Goal: Transaction & Acquisition: Purchase product/service

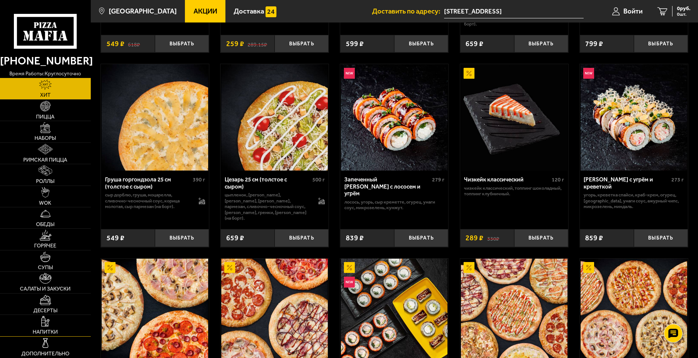
scroll to position [357, 0]
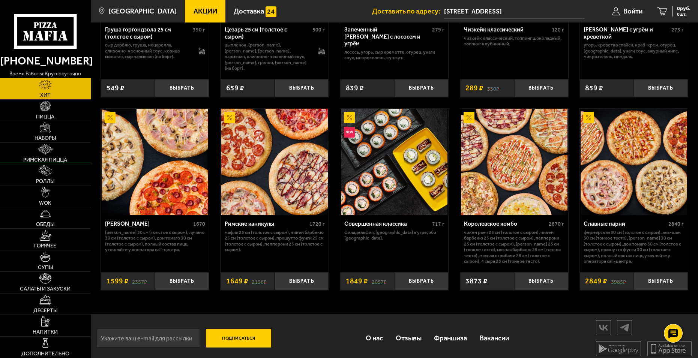
click at [77, 146] on link "Римская пицца" at bounding box center [45, 153] width 91 height 21
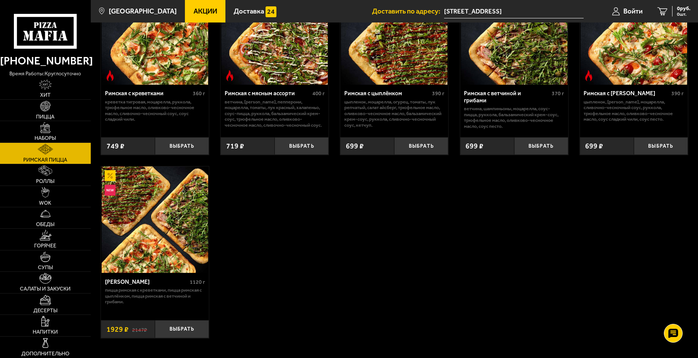
scroll to position [145, 0]
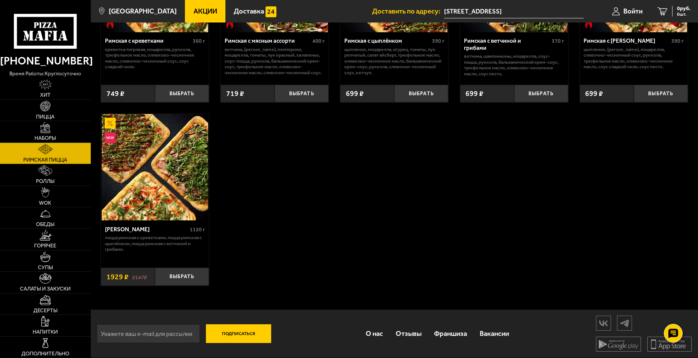
click at [196, 9] on span "Акции" at bounding box center [206, 11] width 24 height 7
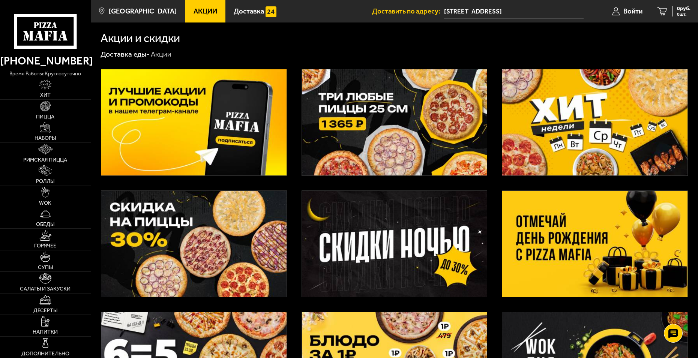
click at [209, 249] on img at bounding box center [193, 244] width 185 height 106
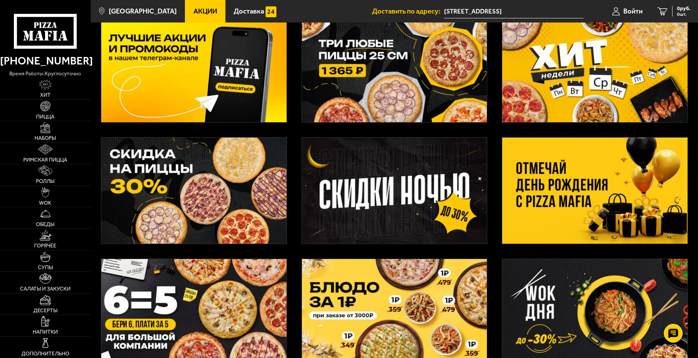
scroll to position [150, 0]
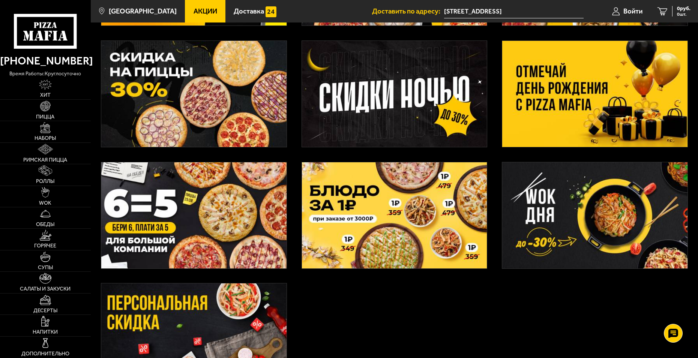
click at [243, 208] on img at bounding box center [193, 215] width 185 height 106
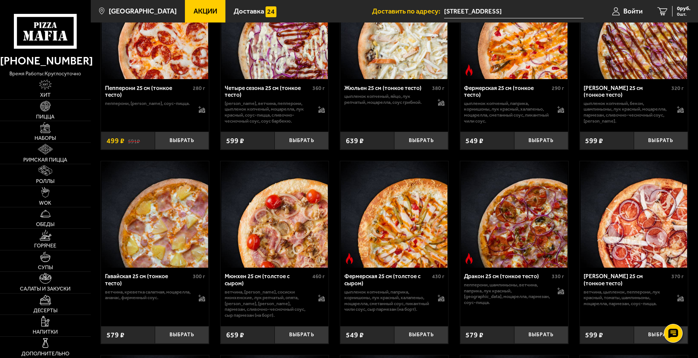
scroll to position [803, 0]
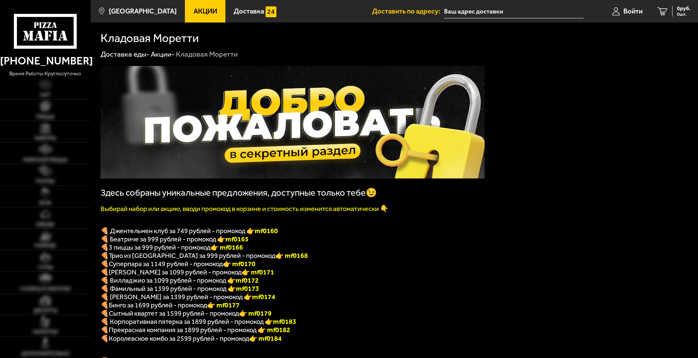
type input "[STREET_ADDRESS]"
drag, startPoint x: 223, startPoint y: 254, endPoint x: 246, endPoint y: 251, distance: 23.0
click at [243, 251] on font "👉 mf0166" at bounding box center [226, 247] width 33 height 8
copy font "f0166"
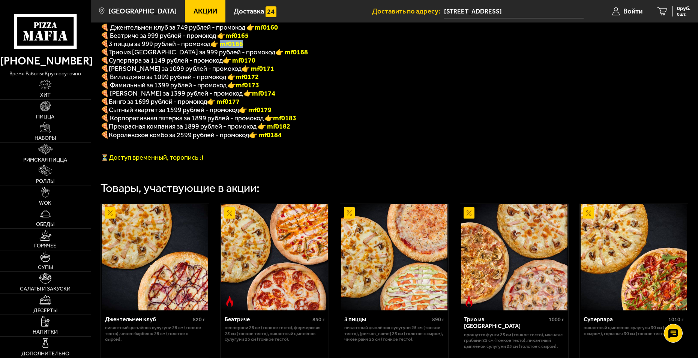
scroll to position [203, 0]
drag, startPoint x: 252, startPoint y: 117, endPoint x: 276, endPoint y: 113, distance: 24.1
click at [276, 113] on p "🍕 Сытный квартет за 1599 рублей - промокод 👉 mf0179" at bounding box center [293, 110] width 384 height 8
copy b "f0179"
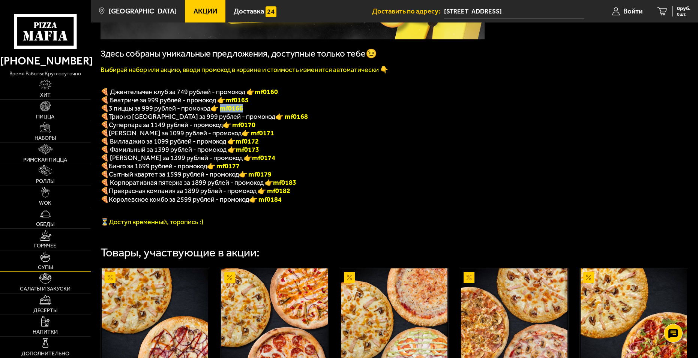
scroll to position [128, 0]
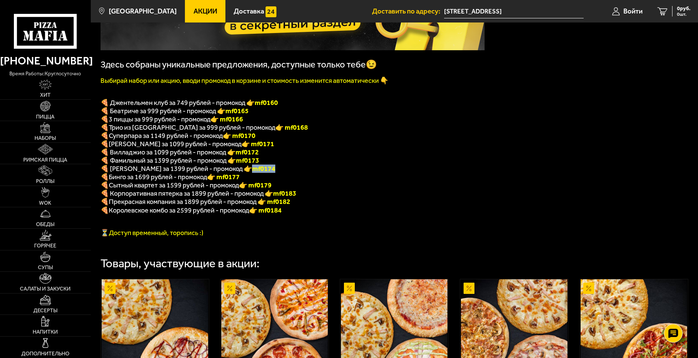
drag, startPoint x: 264, startPoint y: 175, endPoint x: 240, endPoint y: 174, distance: 23.6
click at [240, 173] on p "🍕 [PERSON_NAME] за 1399 рублей - промокод 👉 mf0174" at bounding box center [293, 169] width 384 height 8
copy b "mf0174"
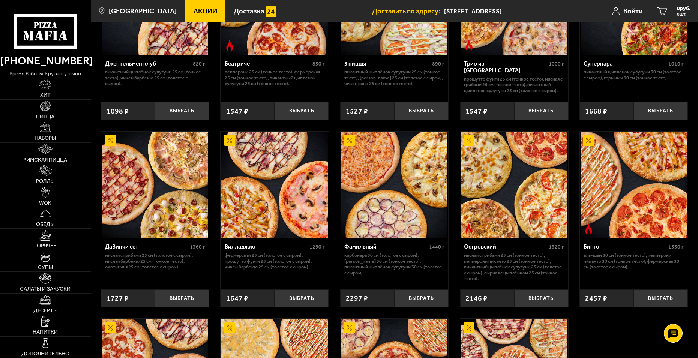
scroll to position [466, 0]
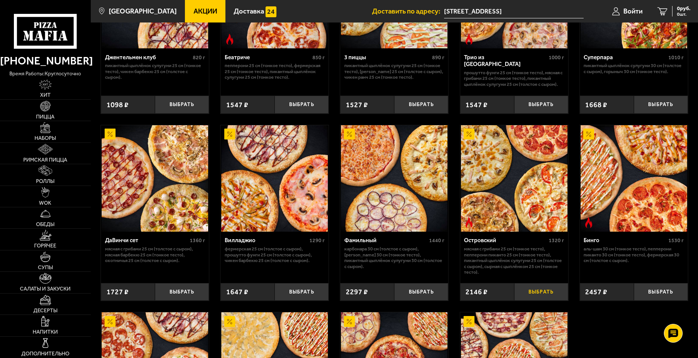
click at [550, 299] on button "Выбрать" at bounding box center [541, 292] width 54 height 18
click at [681, 12] on div "2146 руб. 1 шт." at bounding box center [676, 11] width 27 height 11
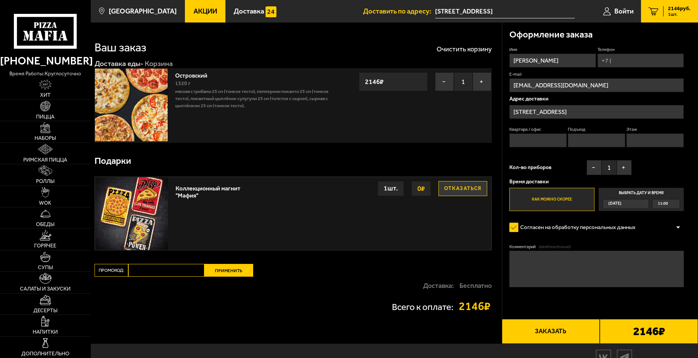
click at [509, 6] on input "[STREET_ADDRESS]" at bounding box center [505, 12] width 140 height 14
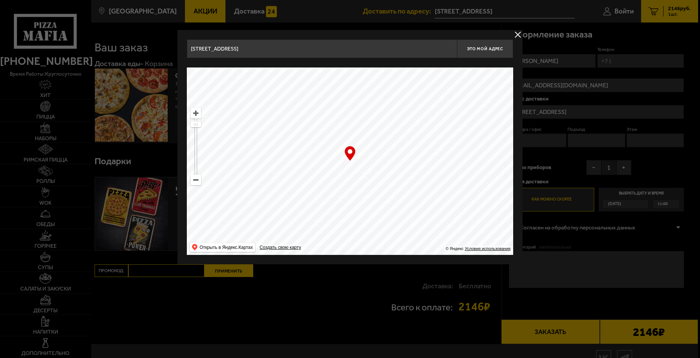
click at [364, 42] on input "[STREET_ADDRESS]" at bounding box center [322, 48] width 270 height 19
drag, startPoint x: 305, startPoint y: 47, endPoint x: 171, endPoint y: 48, distance: 133.6
click at [171, 48] on main "[GEOGRAPHIC_DATA] Все Акции Доставка Личный кабинет Акции Доставка Доставить по…" at bounding box center [394, 196] width 607 height 392
type input "ново"
click at [422, 155] on ymaps at bounding box center [350, 162] width 326 height 188
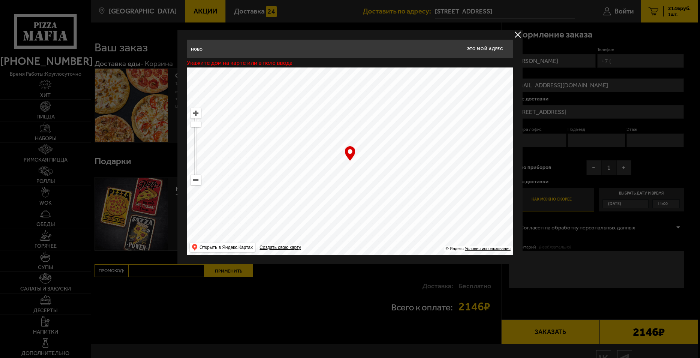
click at [517, 33] on button "delivery type" at bounding box center [517, 34] width 9 height 9
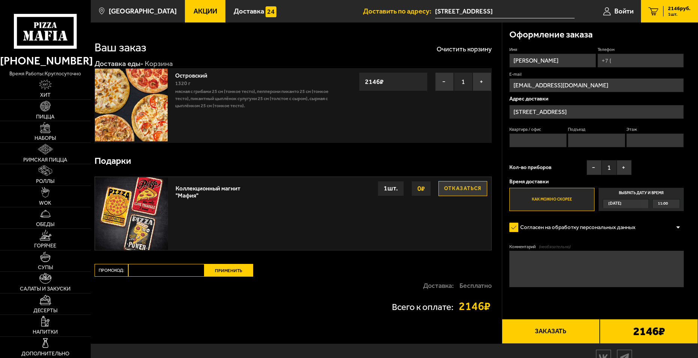
click at [163, 269] on input "Промокод:" at bounding box center [166, 270] width 76 height 13
paste input "mf0174"
type input "mf0174"
click at [230, 272] on button "Применить" at bounding box center [228, 270] width 49 height 13
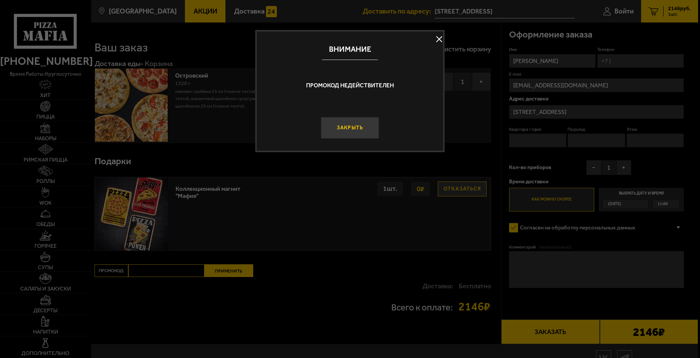
click at [359, 121] on button "Закрыть" at bounding box center [350, 128] width 59 height 22
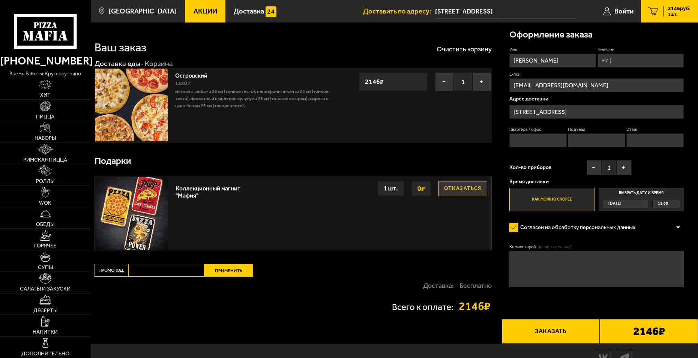
paste input "mf0174"
type input "mf0174"
click at [226, 266] on button "Применить" at bounding box center [228, 270] width 49 height 13
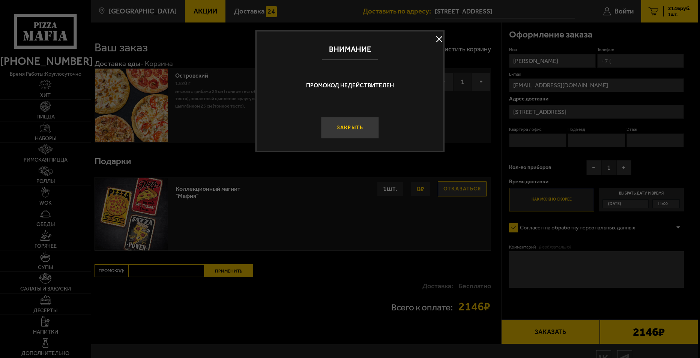
click at [346, 134] on button "Закрыть" at bounding box center [350, 128] width 59 height 22
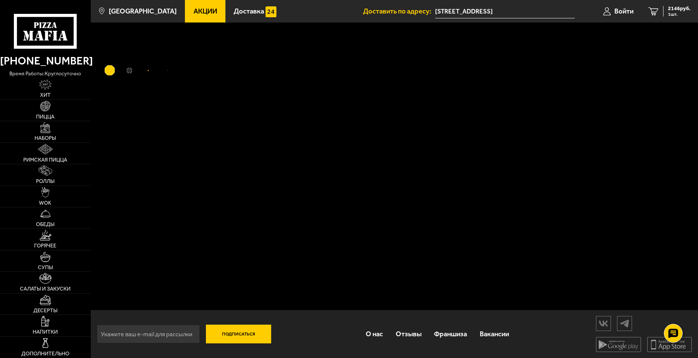
scroll to position [0, 0]
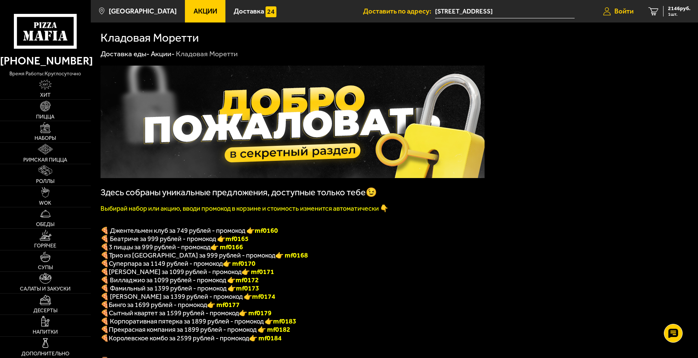
click at [622, 9] on span "Войти" at bounding box center [624, 11] width 19 height 7
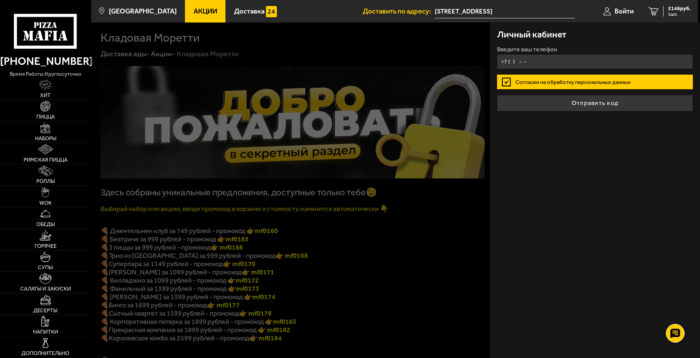
click at [532, 62] on input "+7 ( ) - -" at bounding box center [594, 61] width 195 height 15
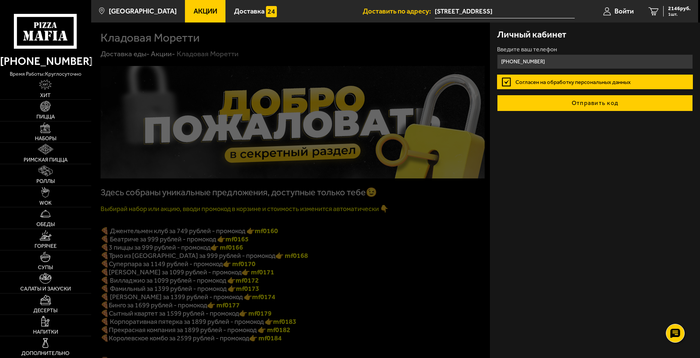
type input "[PHONE_NUMBER]"
click at [595, 103] on button "Отправить код" at bounding box center [594, 103] width 195 height 17
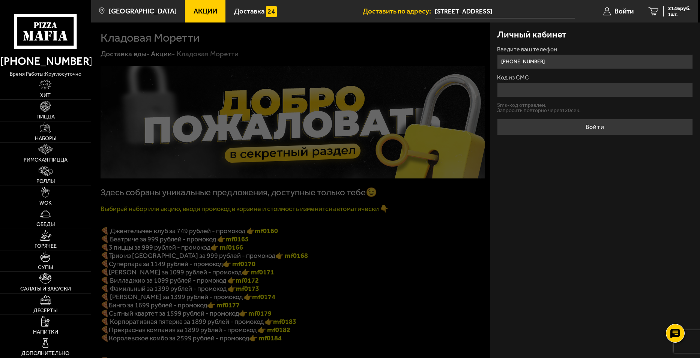
click at [576, 94] on input "Код из СМС" at bounding box center [594, 90] width 195 height 15
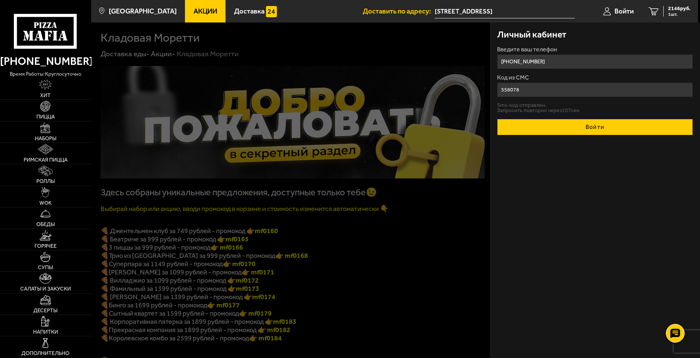
type input "558078"
click at [604, 127] on button "Войти" at bounding box center [594, 127] width 195 height 17
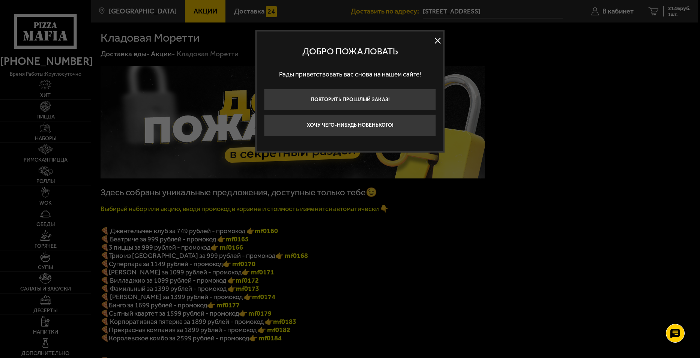
click at [436, 41] on button at bounding box center [437, 40] width 11 height 11
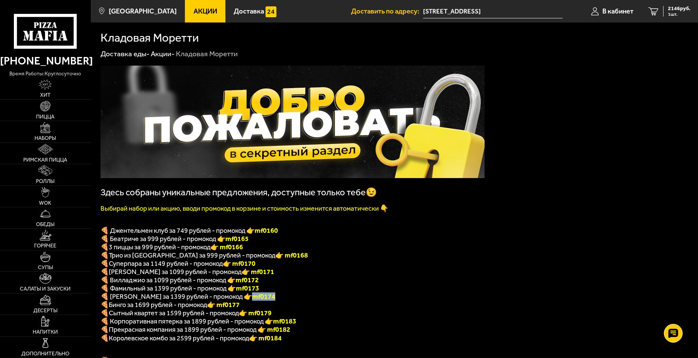
drag, startPoint x: 240, startPoint y: 304, endPoint x: 266, endPoint y: 299, distance: 26.1
click at [266, 299] on p "🍕 [PERSON_NAME] за 1399 рублей - промокод 👉 mf0174" at bounding box center [293, 297] width 384 height 8
copy b "mf0174"
click at [253, 301] on b "mf0174" at bounding box center [263, 297] width 23 height 8
click at [614, 8] on span "В кабинет" at bounding box center [618, 11] width 31 height 7
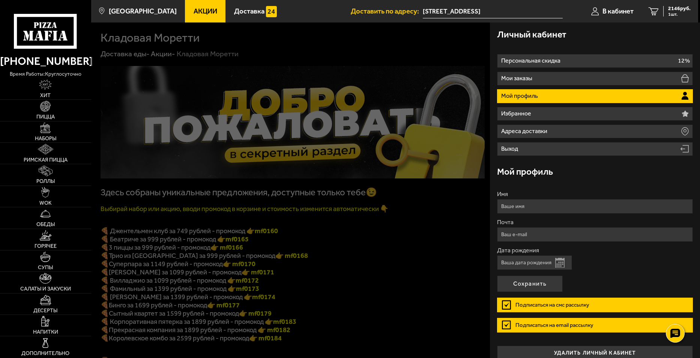
click at [354, 316] on div at bounding box center [441, 202] width 700 height 358
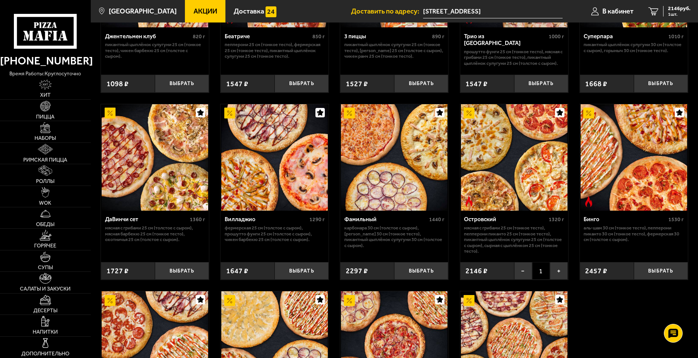
scroll to position [488, 0]
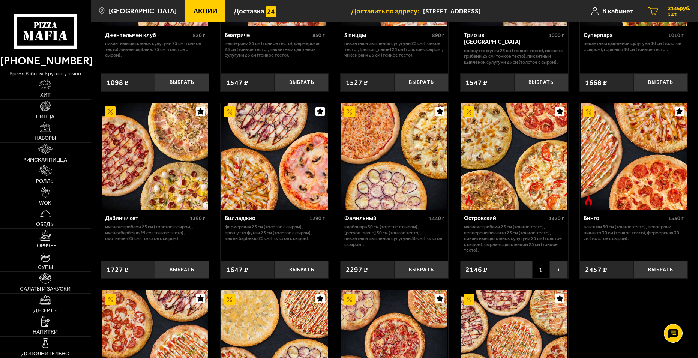
click at [667, 1] on link "1 2146 руб. 1 шт." at bounding box center [669, 11] width 57 height 23
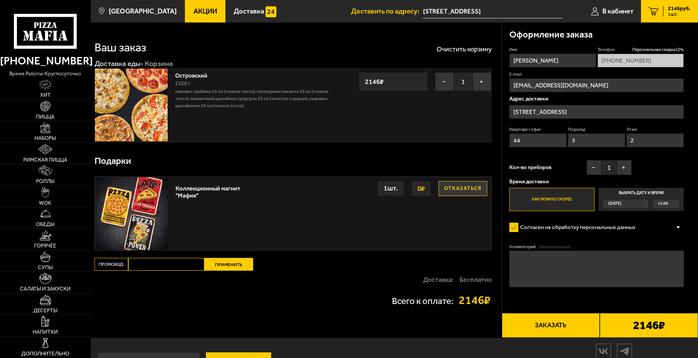
paste input "mf0174"
type input "mf0174"
click at [234, 264] on button "Применить" at bounding box center [228, 264] width 49 height 13
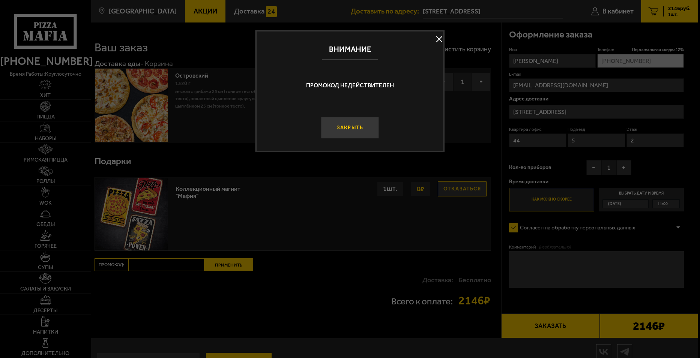
click at [343, 126] on button "Закрыть" at bounding box center [350, 128] width 59 height 22
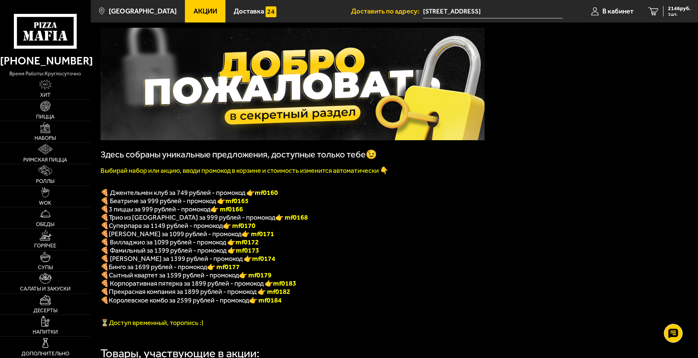
scroll to position [38, 0]
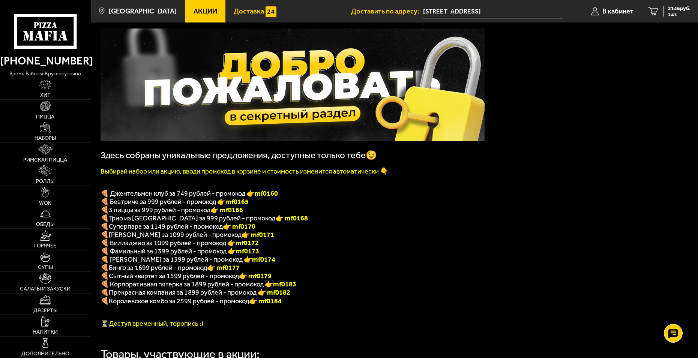
click at [238, 14] on span "Доставка" at bounding box center [249, 11] width 30 height 7
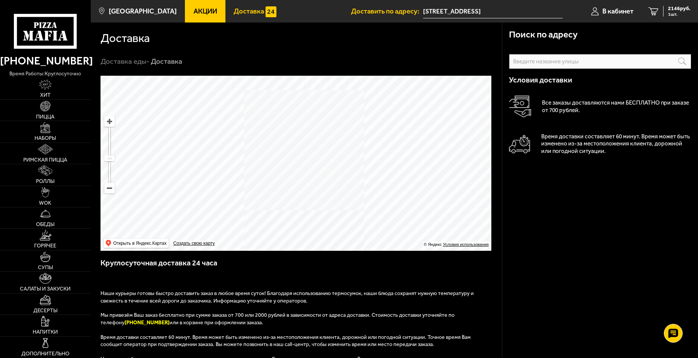
click at [194, 12] on span "Акции" at bounding box center [206, 11] width 24 height 7
